Goal: Find specific page/section: Find specific page/section

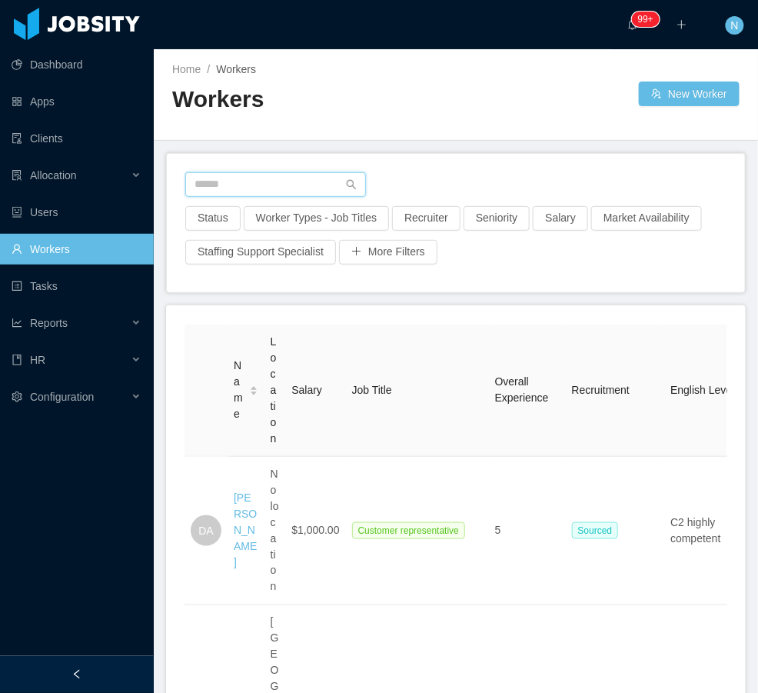
click at [314, 189] on input "text" at bounding box center [275, 184] width 181 height 25
paste input "**********"
type input "**********"
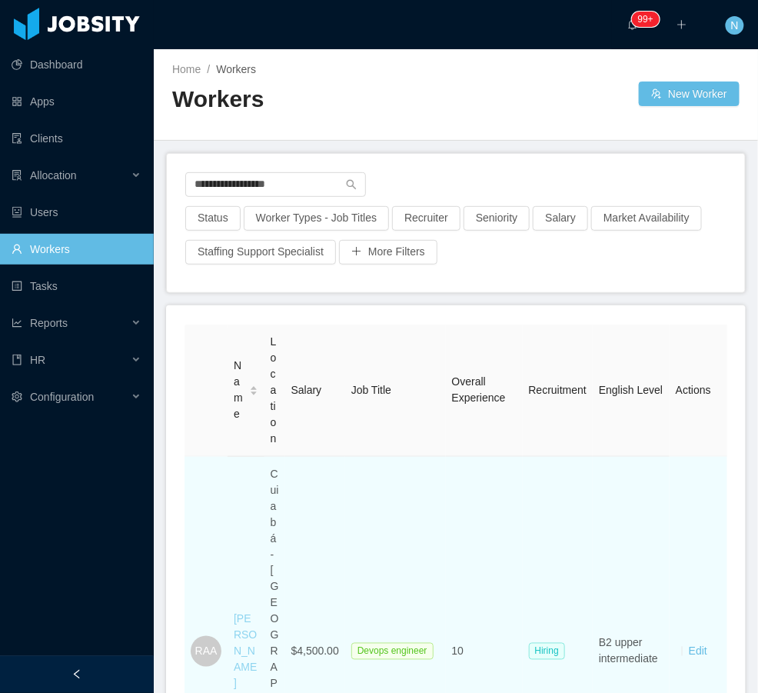
click at [241, 613] on link "Ricardo Araujo Almeida" at bounding box center [245, 651] width 23 height 77
